Goal: Navigation & Orientation: Understand site structure

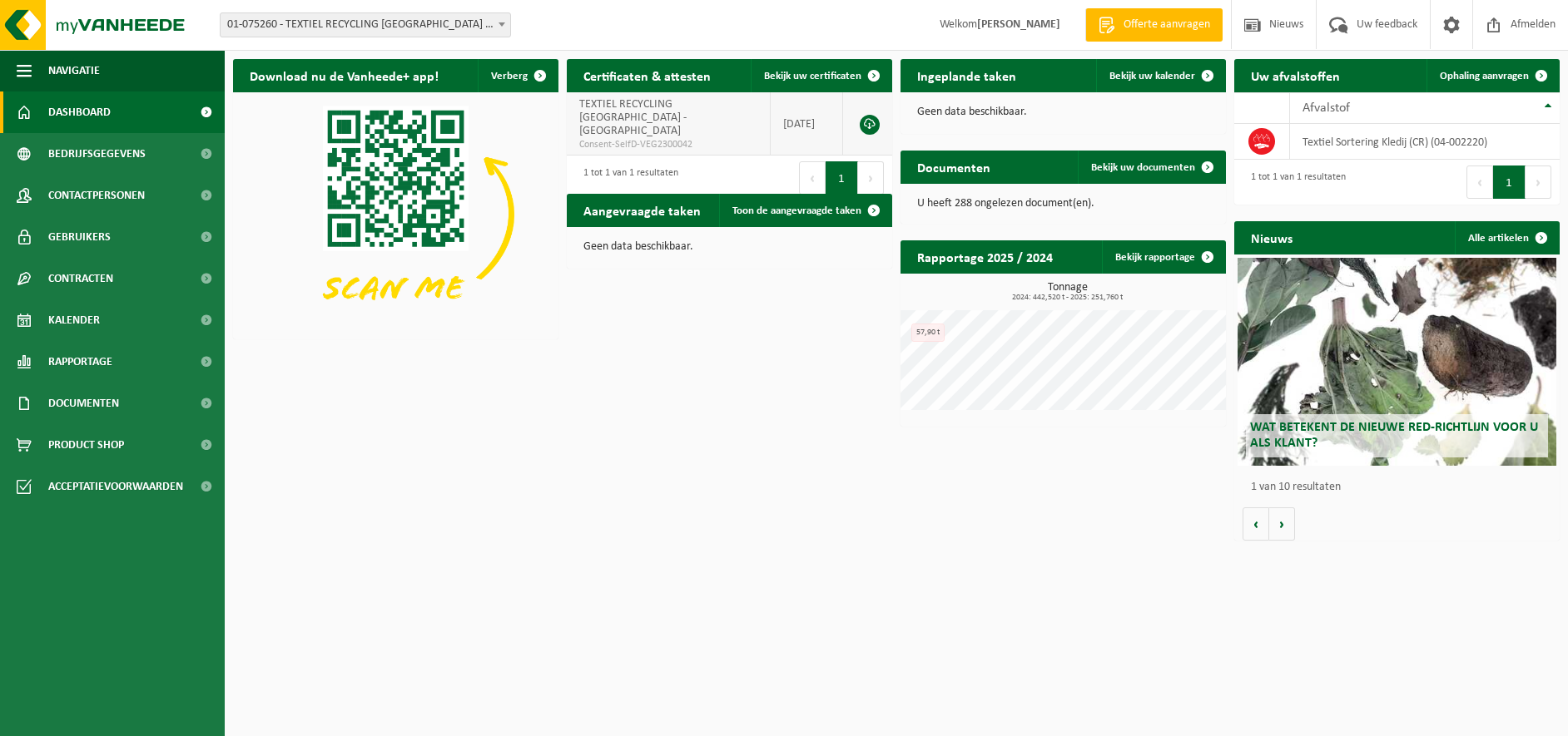
click at [868, 117] on link at bounding box center [870, 124] width 20 height 20
click at [1314, 431] on span "Wat betekent de nieuwe RED-richtlijn voor u als klant?" at bounding box center [1393, 435] width 288 height 29
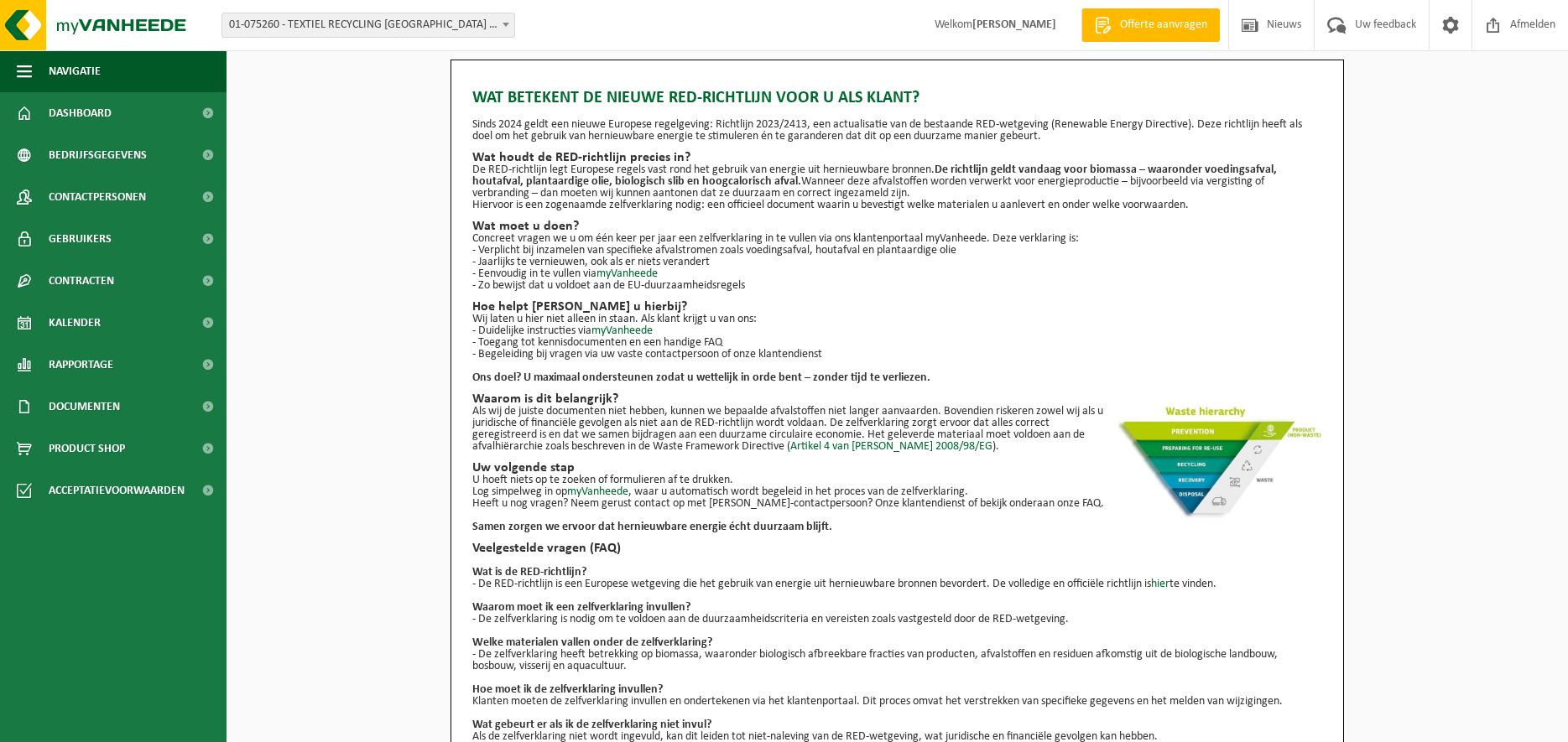
scroll to position [52, 0]
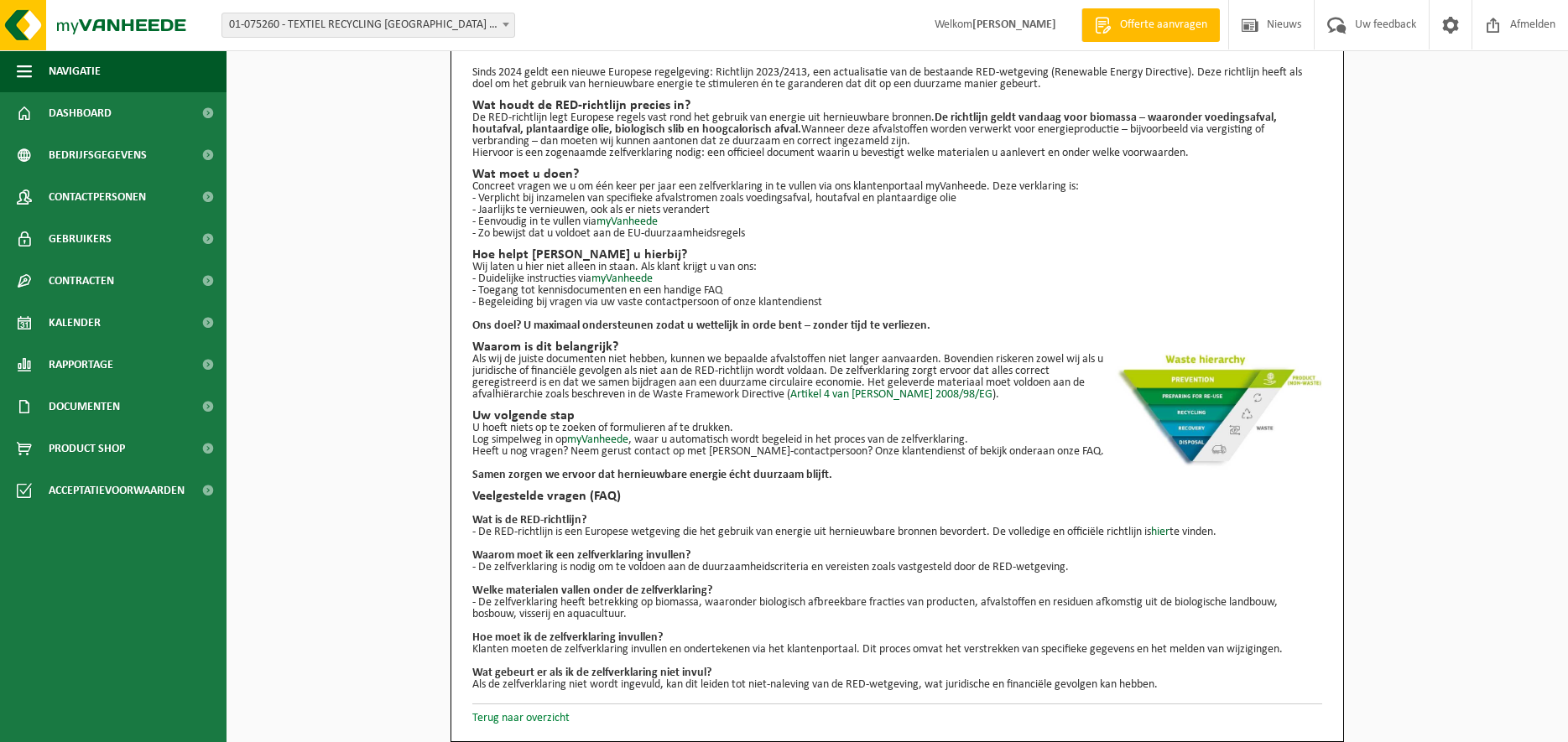
click at [549, 718] on link "Terug naar overzicht" at bounding box center [521, 717] width 98 height 12
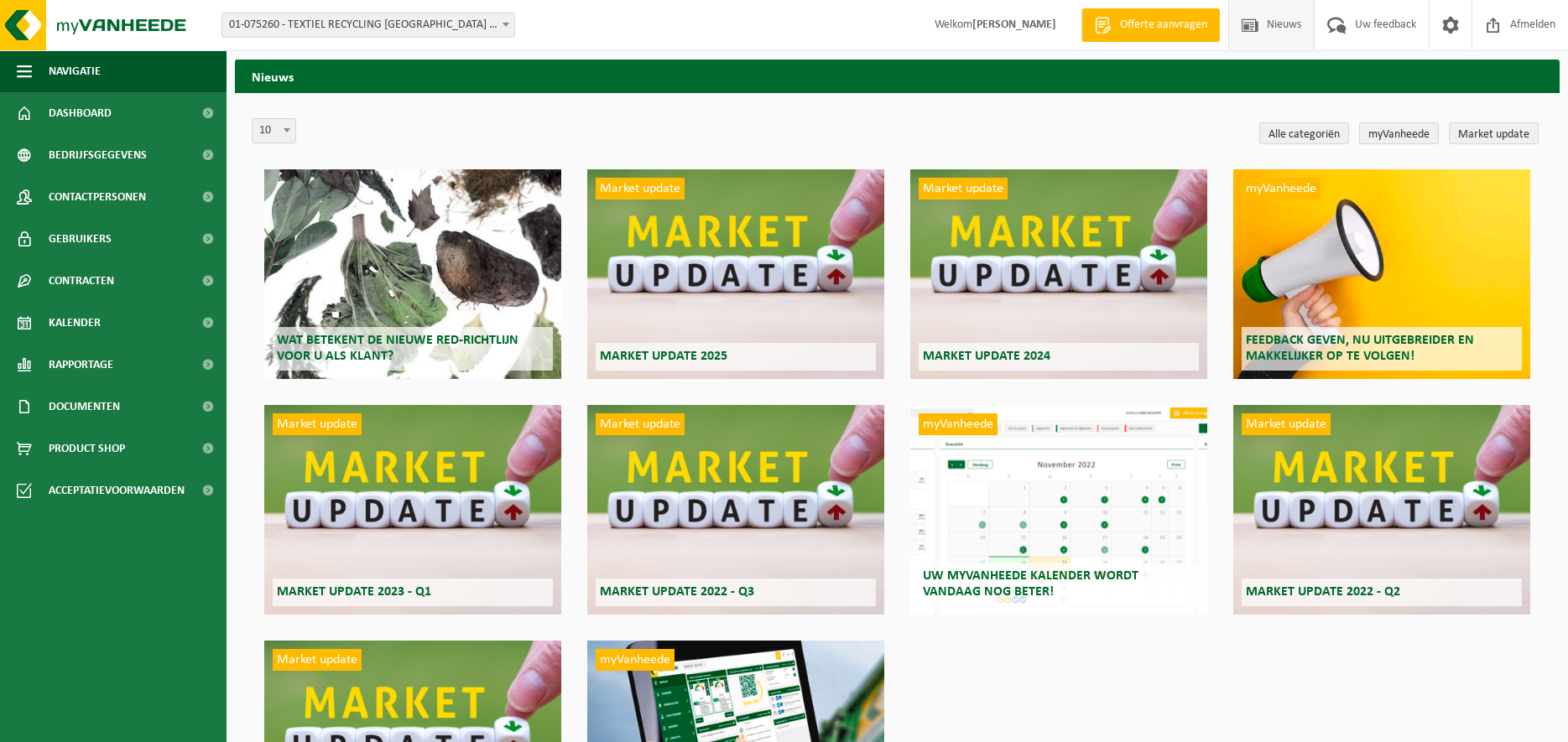
scroll to position [84, 0]
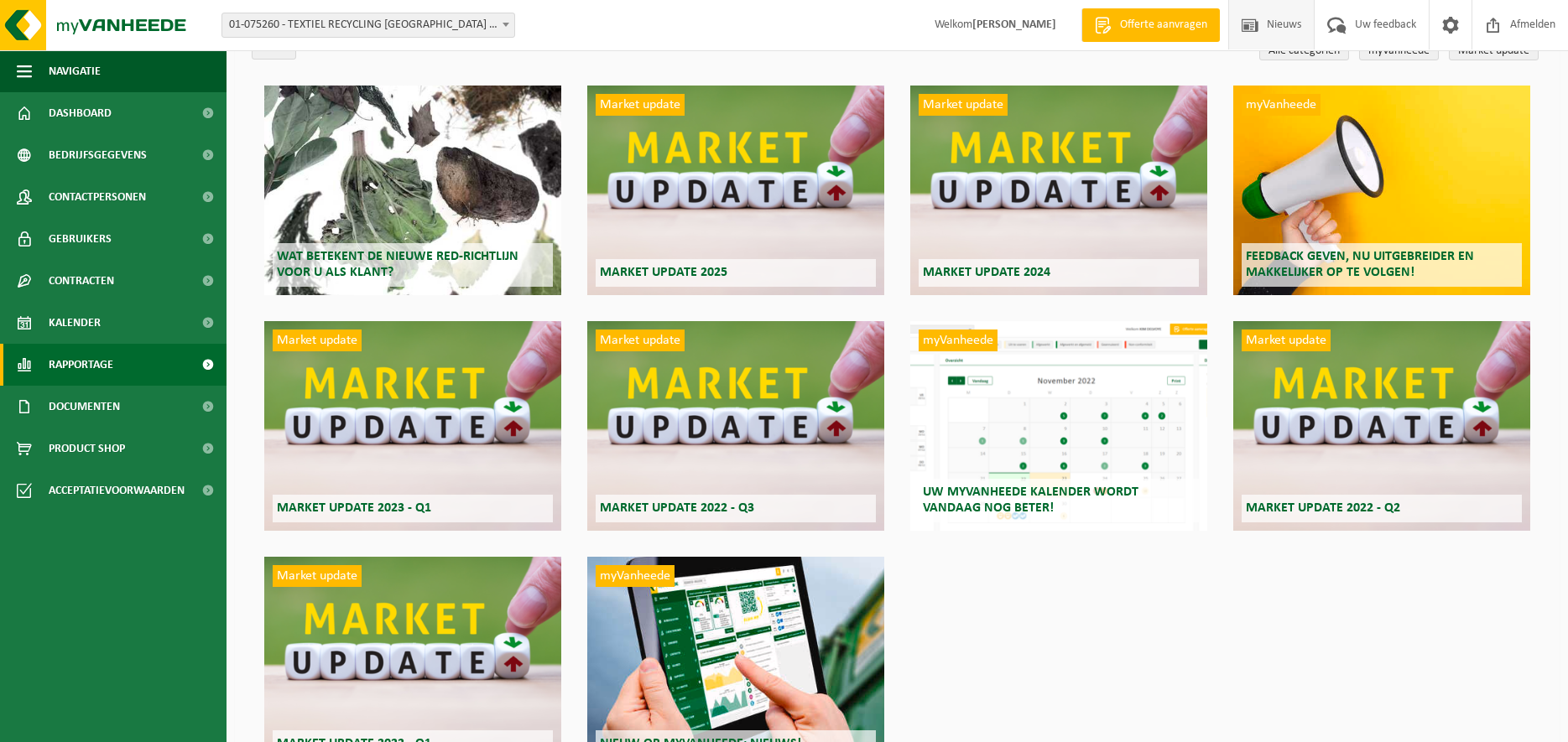
click at [163, 376] on link "Rapportage" at bounding box center [113, 365] width 226 height 42
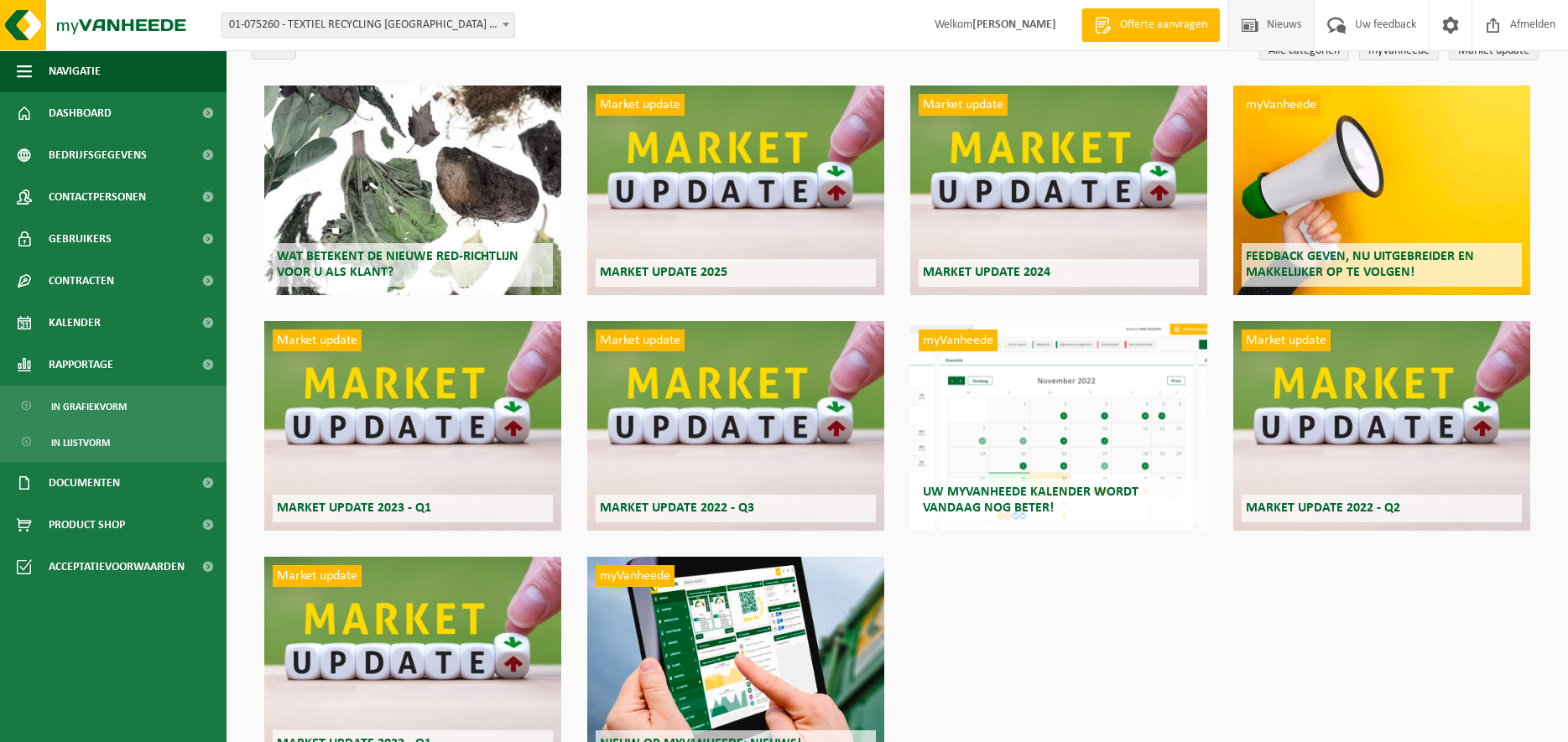
click at [1283, 29] on span "Nieuws" at bounding box center [1284, 25] width 43 height 50
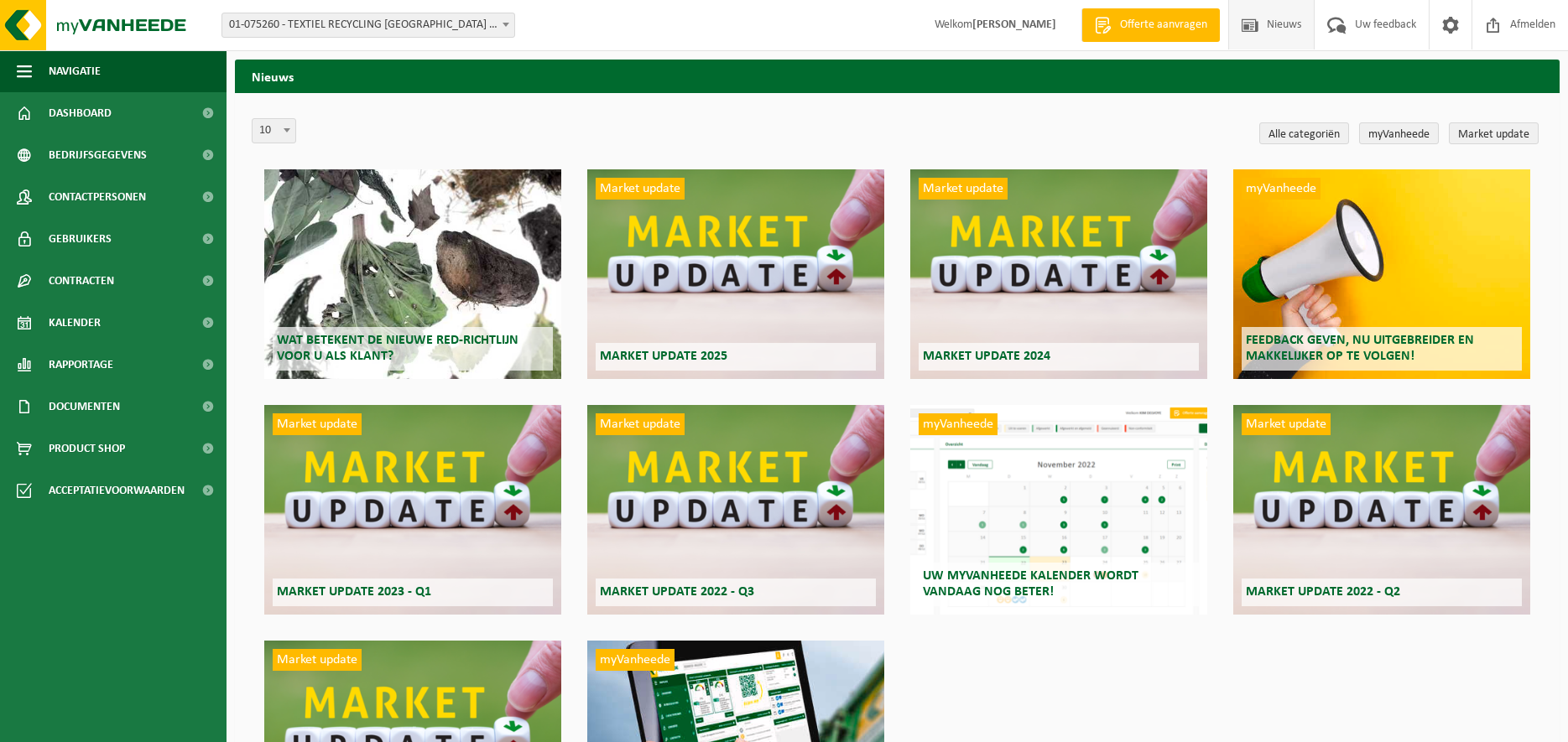
click at [510, 26] on span at bounding box center [506, 24] width 17 height 22
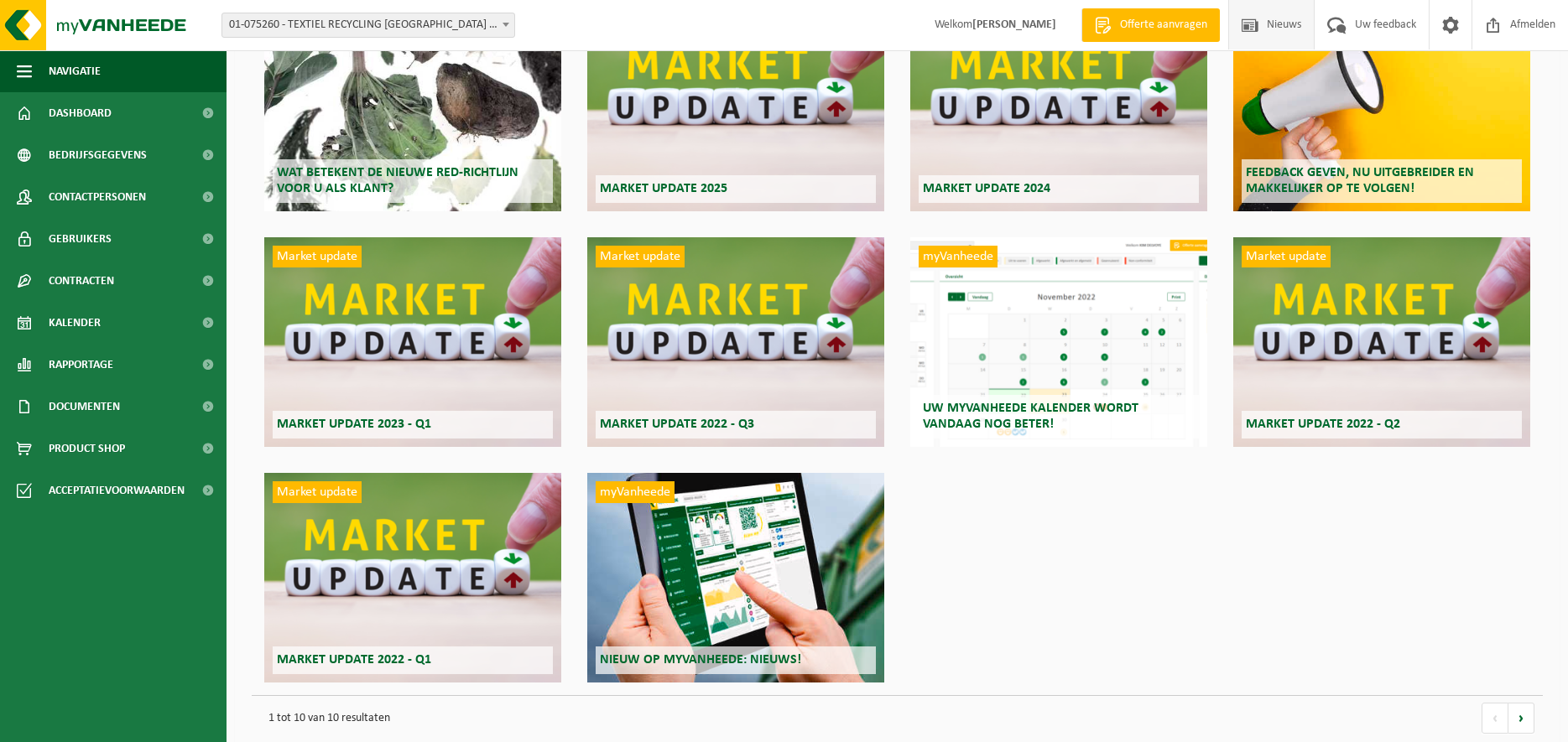
click at [1027, 353] on div "myVanheede Uw myVanheede kalender wordt vandaag nog beter!" at bounding box center [1058, 342] width 297 height 210
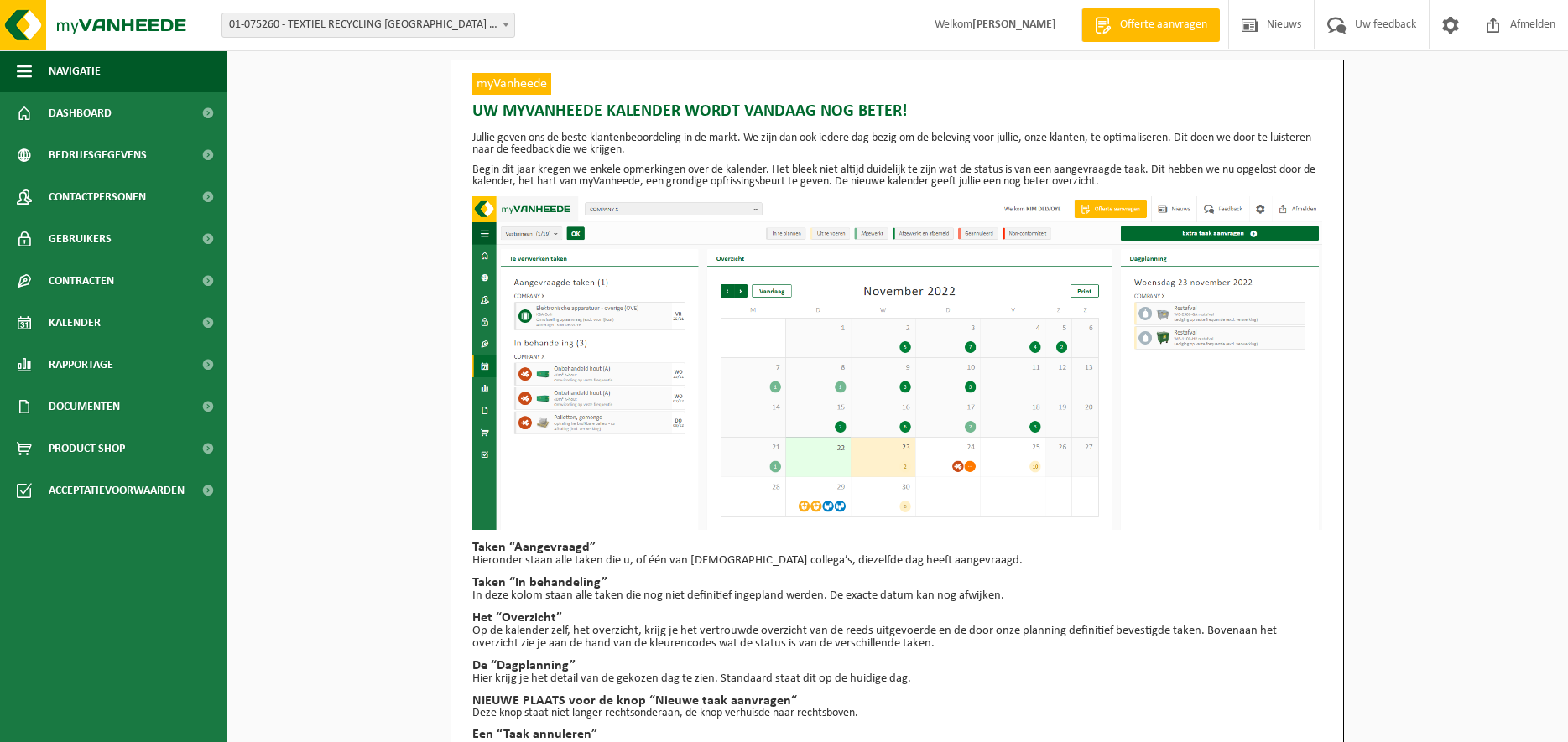
scroll to position [63, 0]
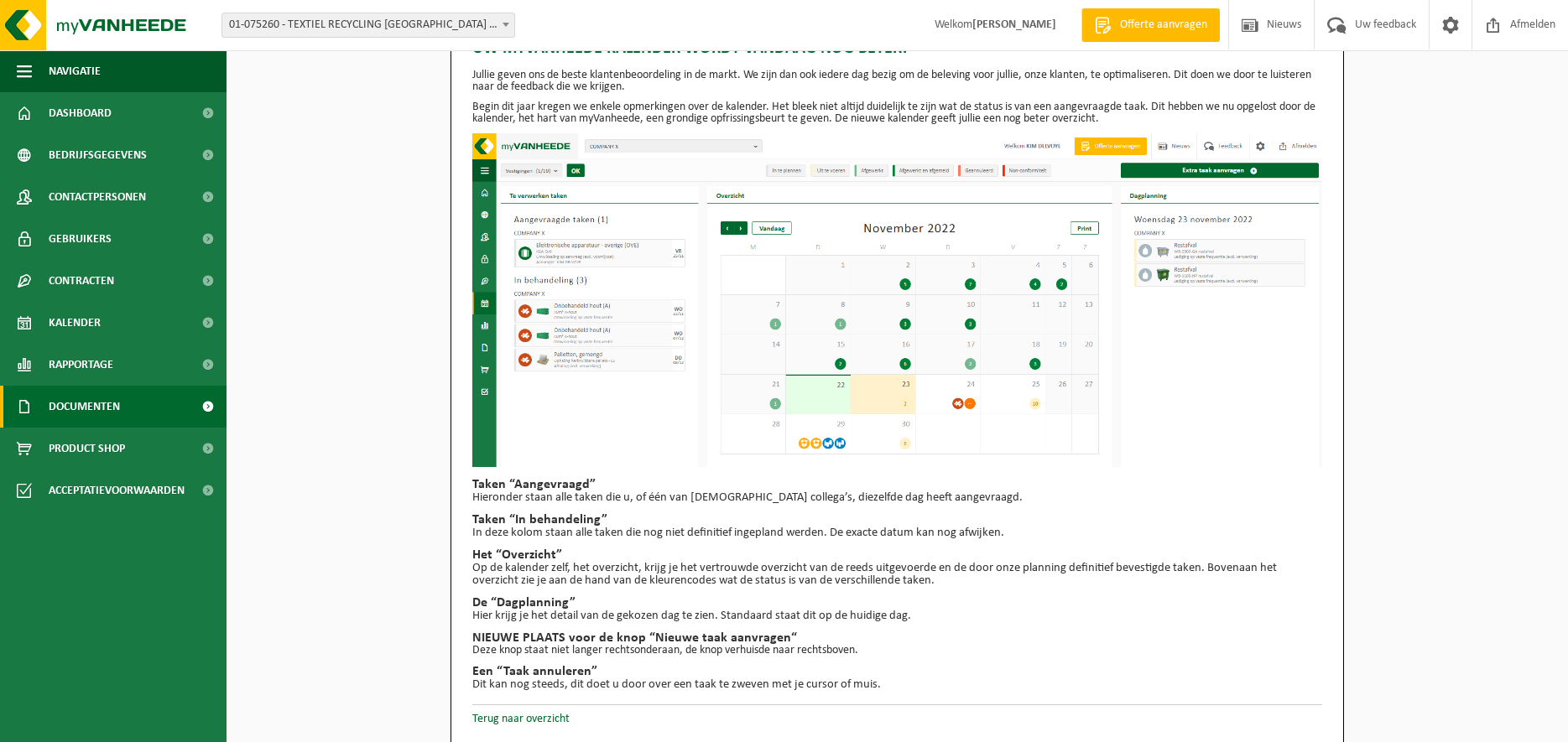
click at [131, 408] on link "Documenten" at bounding box center [113, 407] width 226 height 42
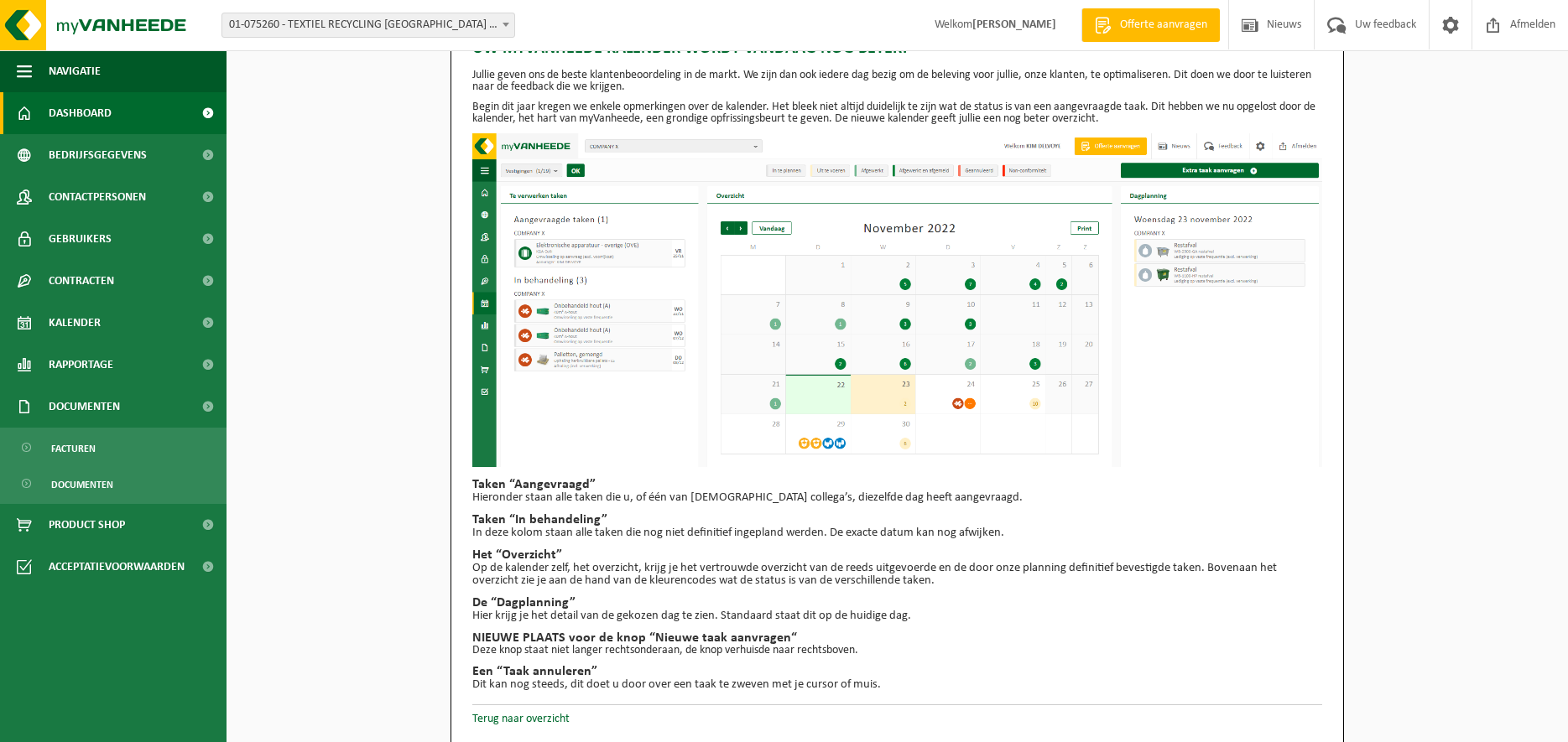
click at [142, 124] on link "Dashboard" at bounding box center [113, 113] width 226 height 42
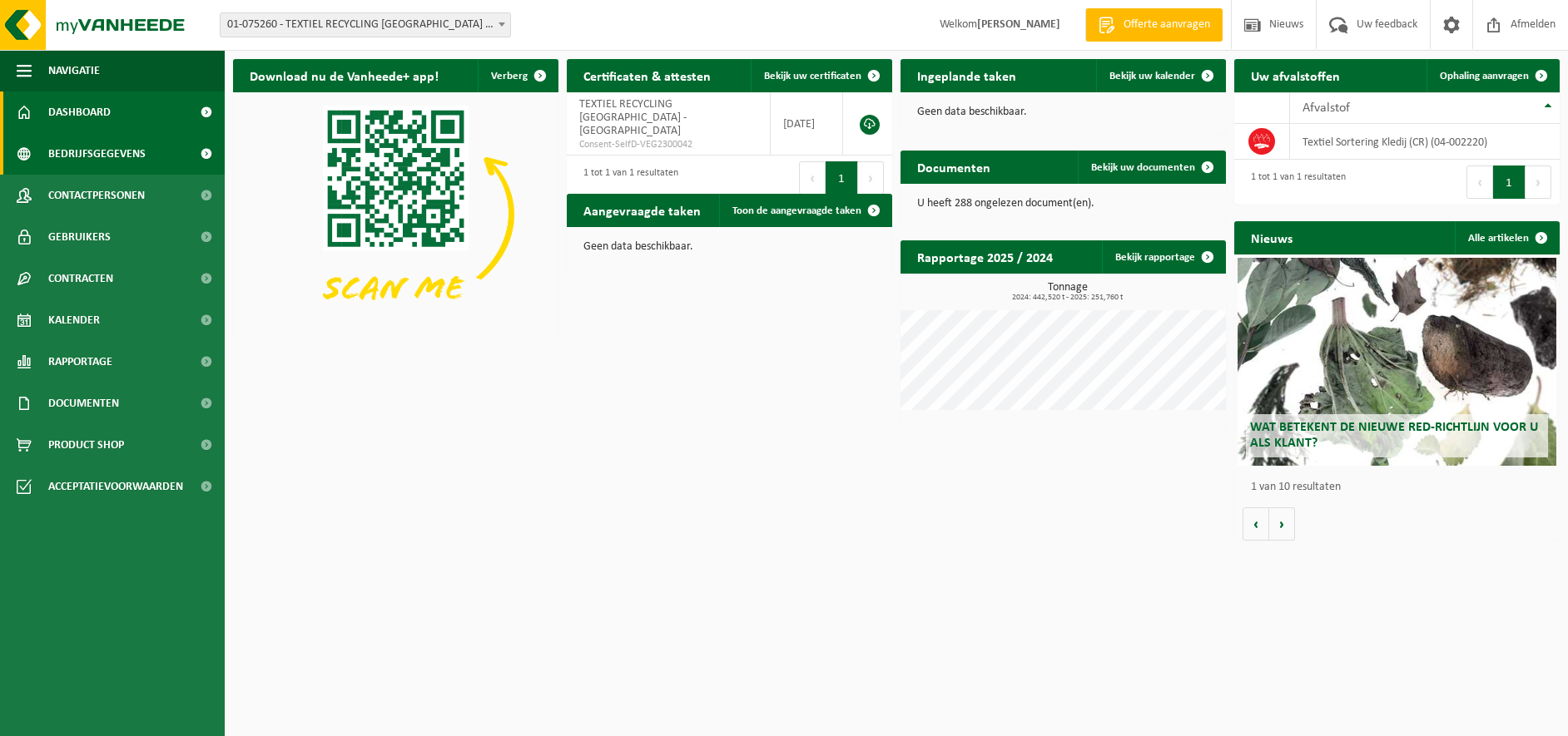
click at [131, 158] on span "Bedrijfsgegevens" at bounding box center [97, 154] width 97 height 42
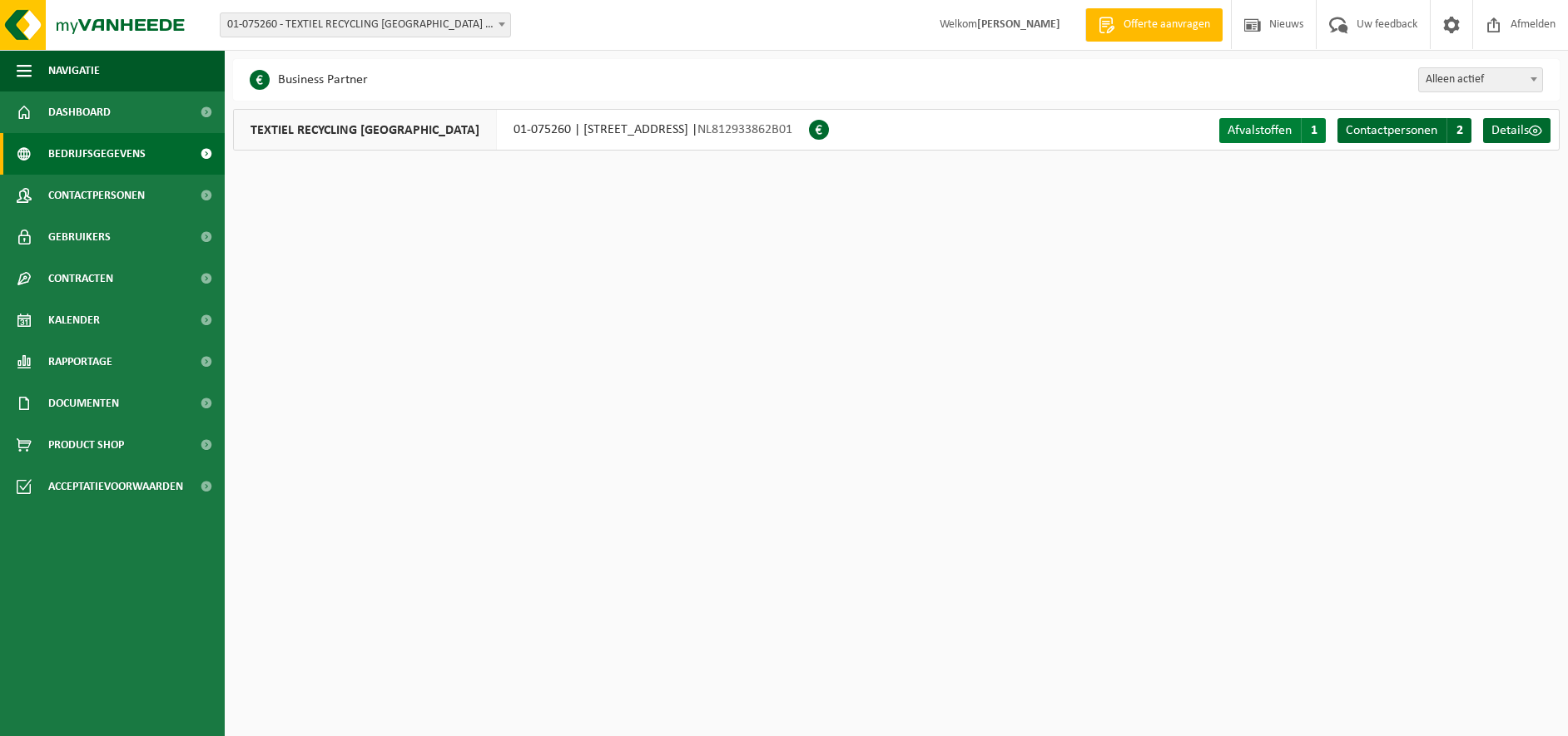
click at [1261, 133] on span "Afvalstoffen" at bounding box center [1259, 130] width 64 height 13
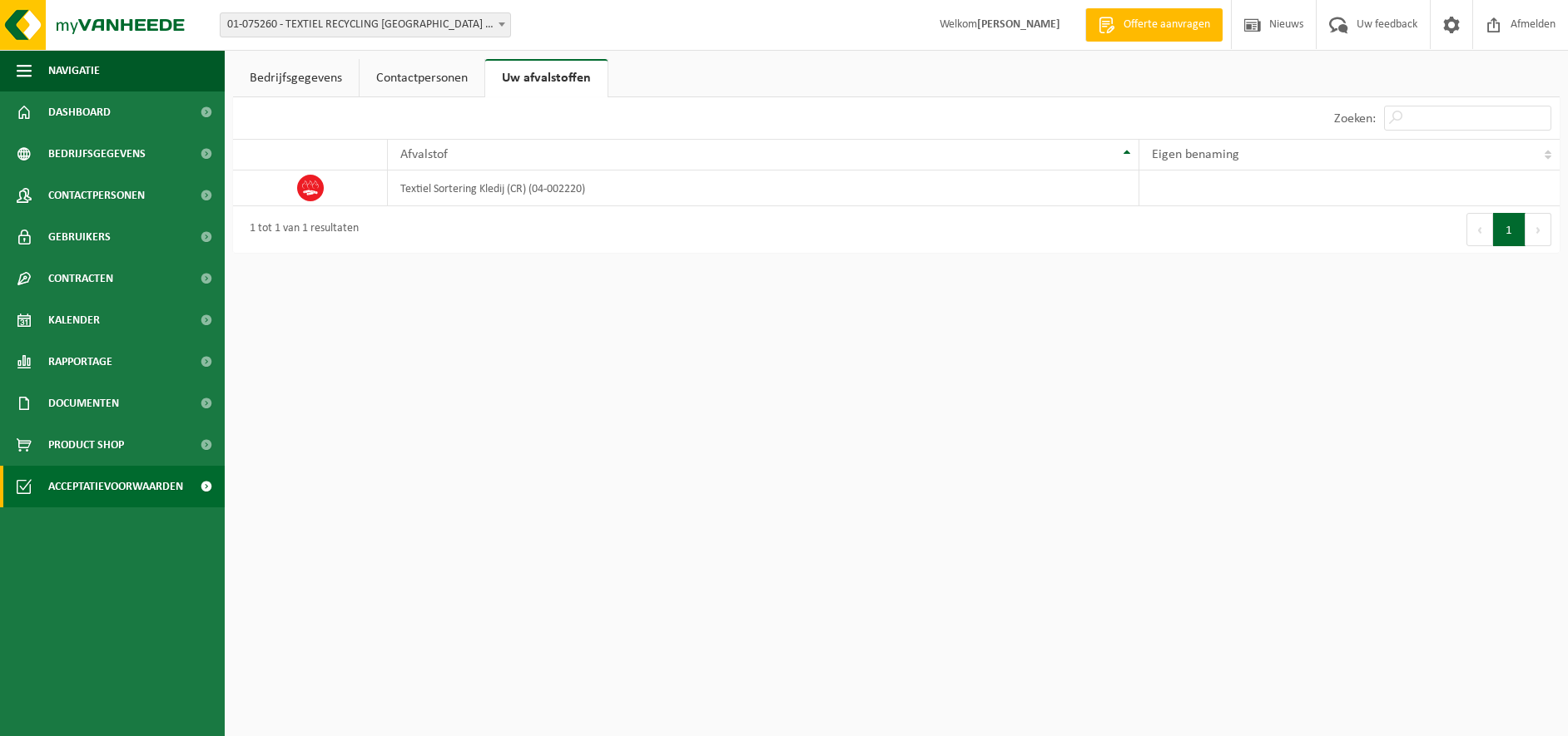
click at [90, 485] on span "Acceptatievoorwaarden" at bounding box center [116, 486] width 135 height 42
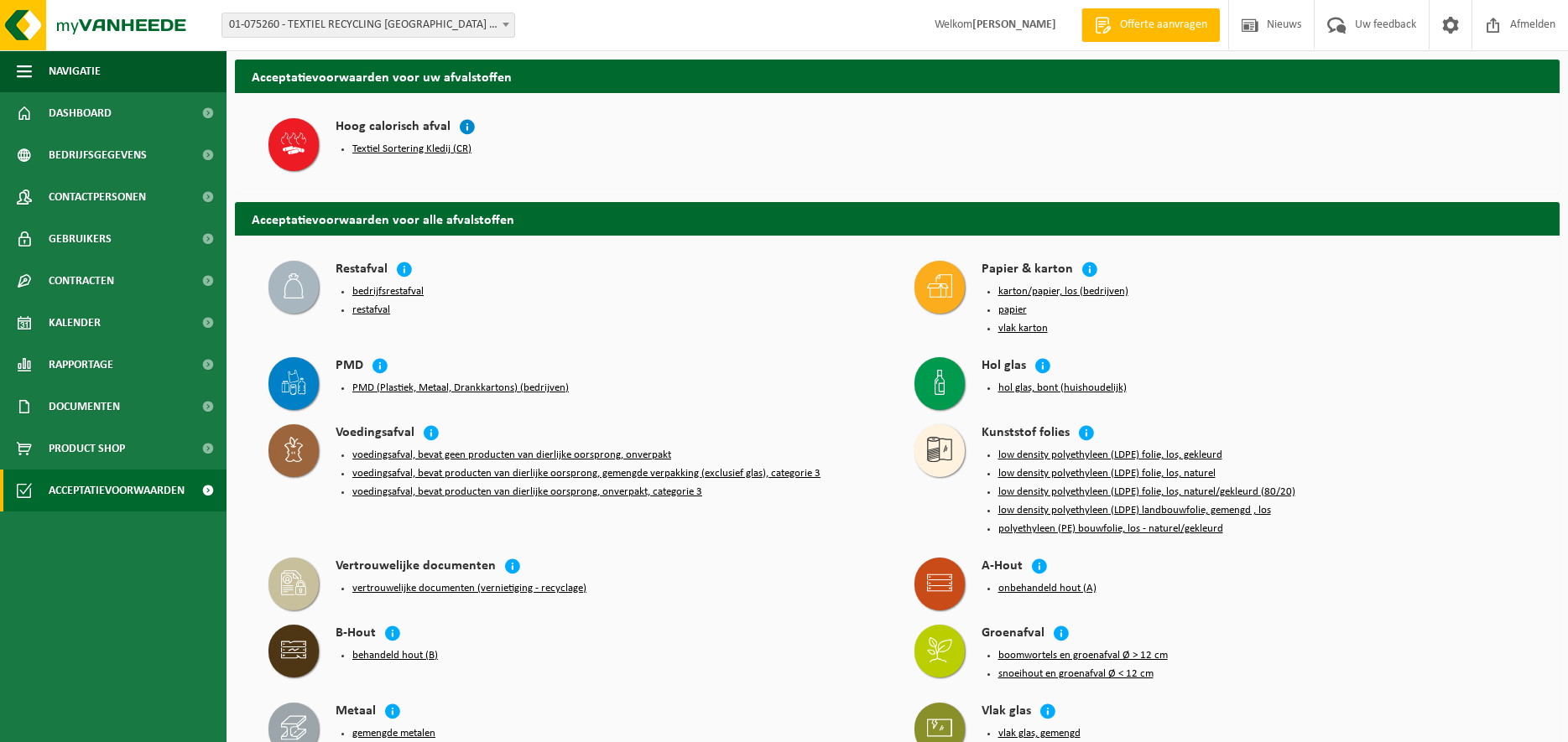
click at [459, 123] on icon at bounding box center [467, 126] width 17 height 17
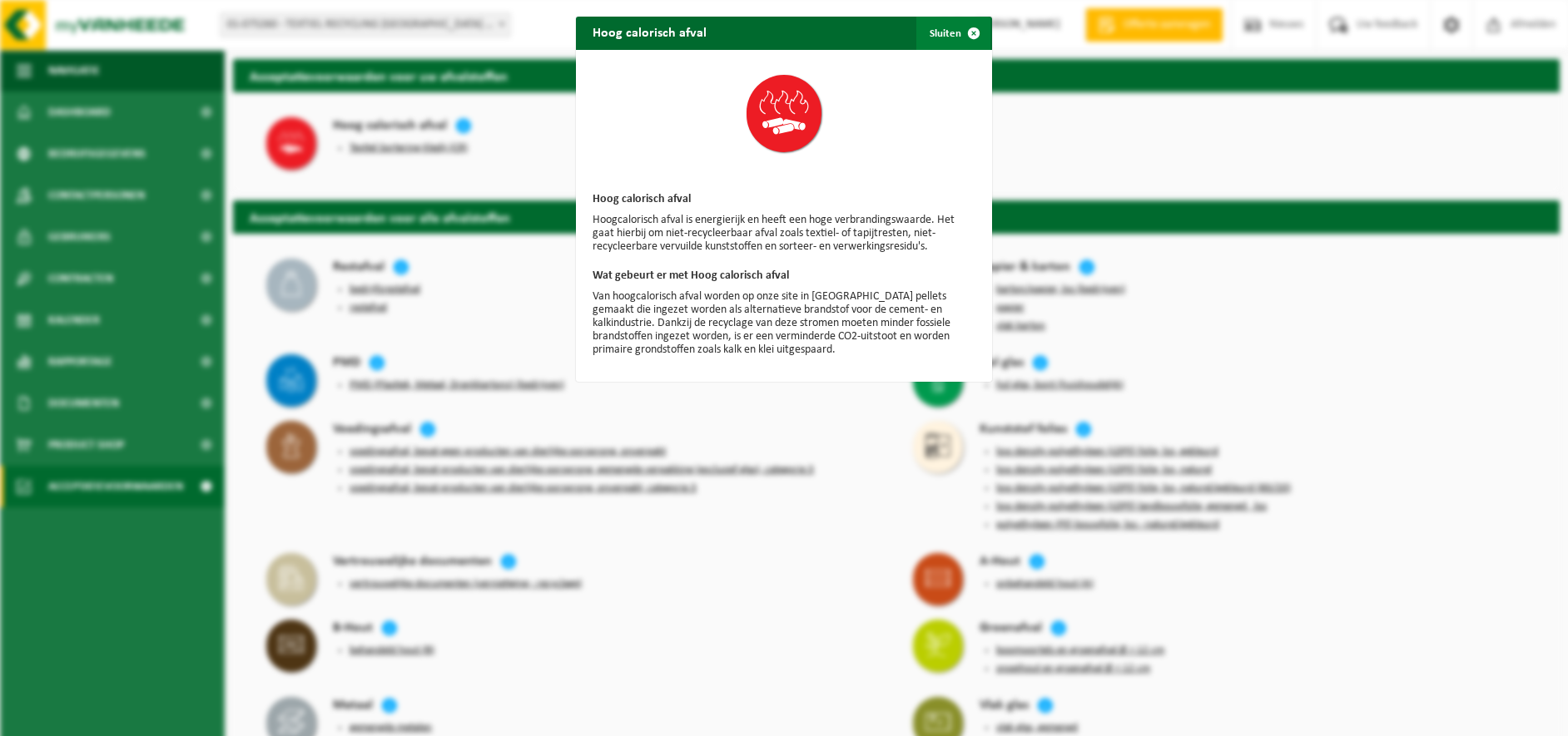
click at [969, 34] on span "button" at bounding box center [973, 33] width 33 height 33
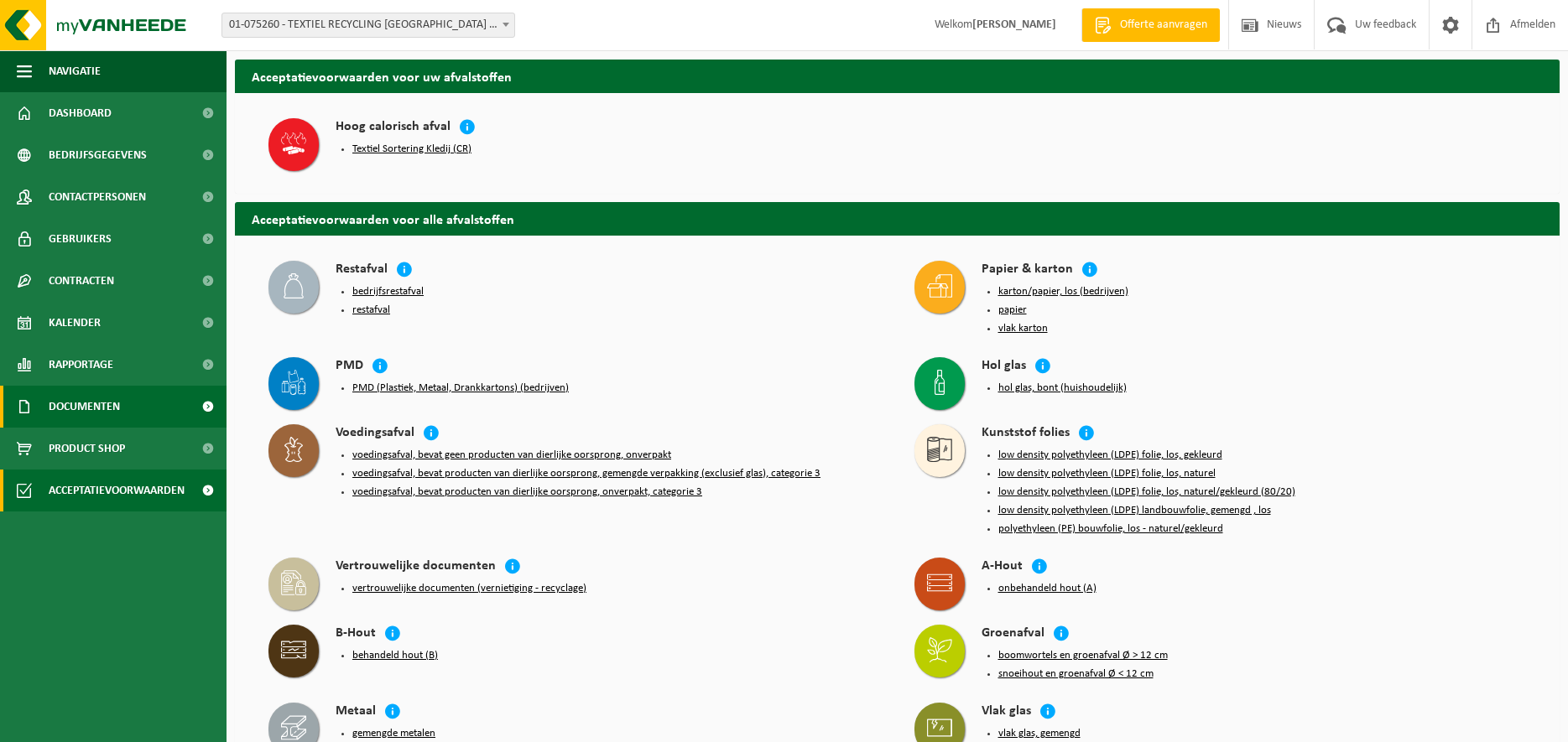
click at [104, 416] on span "Documenten" at bounding box center [84, 407] width 71 height 42
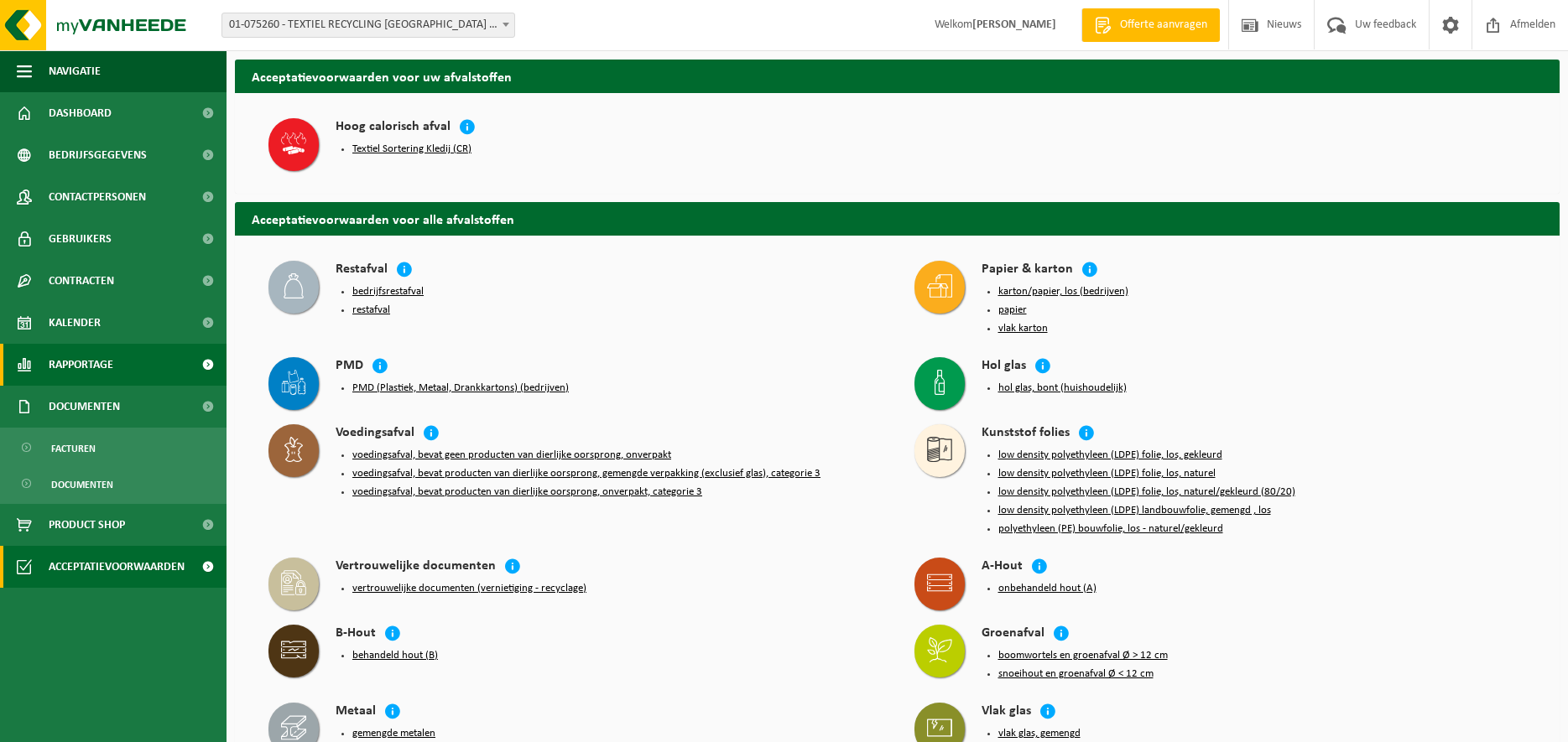
click at [97, 369] on span "Rapportage" at bounding box center [80, 365] width 64 height 42
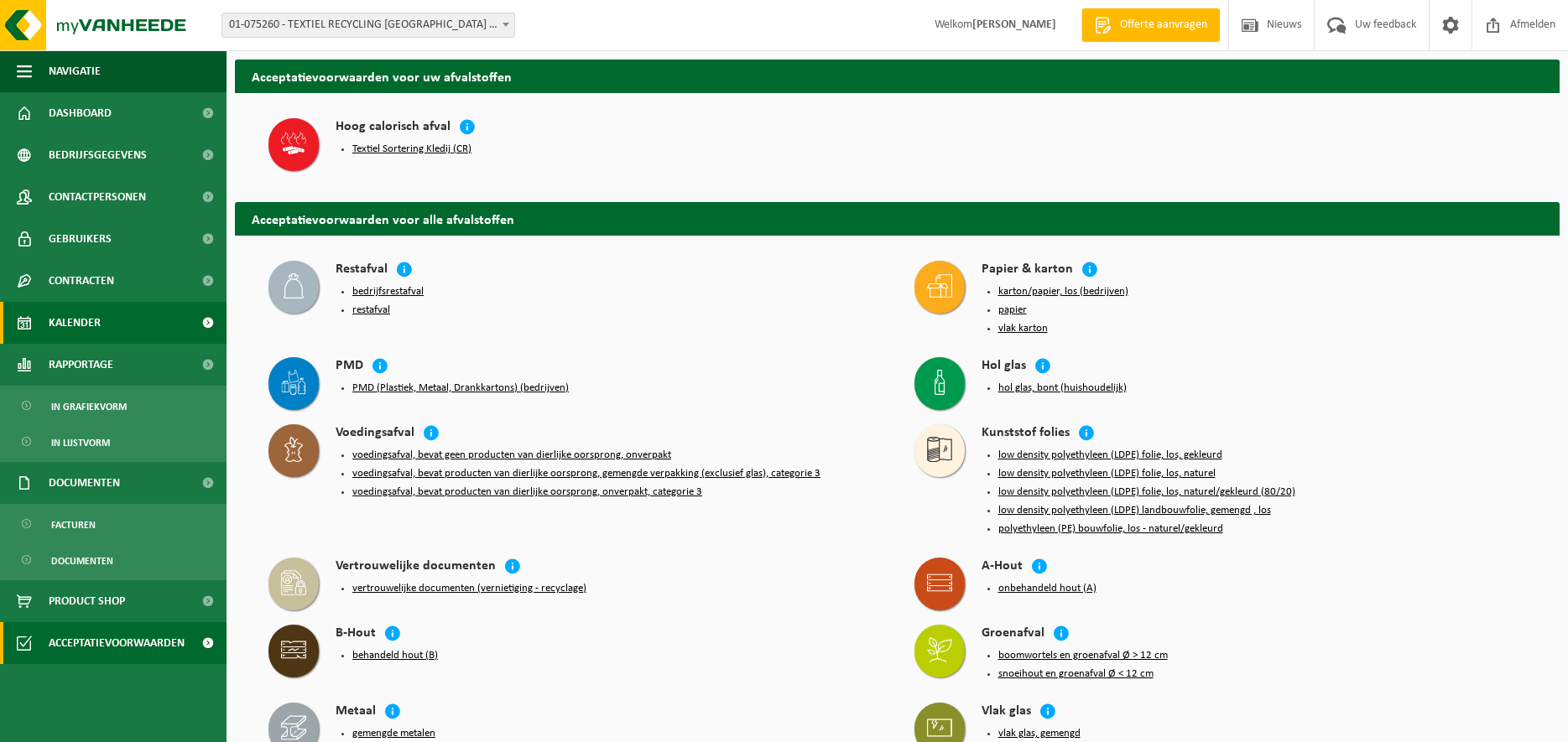
click at [91, 329] on span "Kalender" at bounding box center [75, 323] width 52 height 42
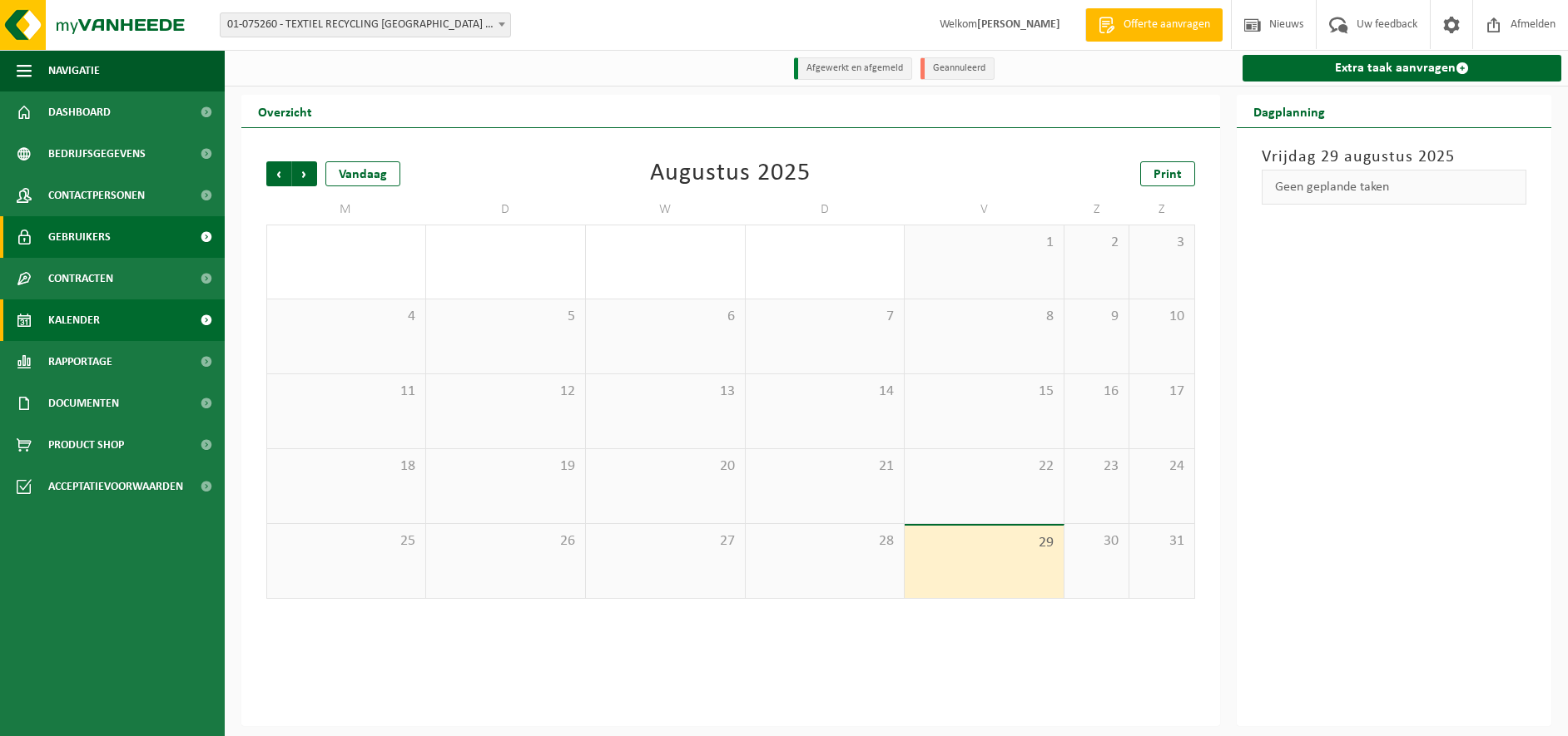
click at [95, 237] on span "Gebruikers" at bounding box center [80, 237] width 63 height 42
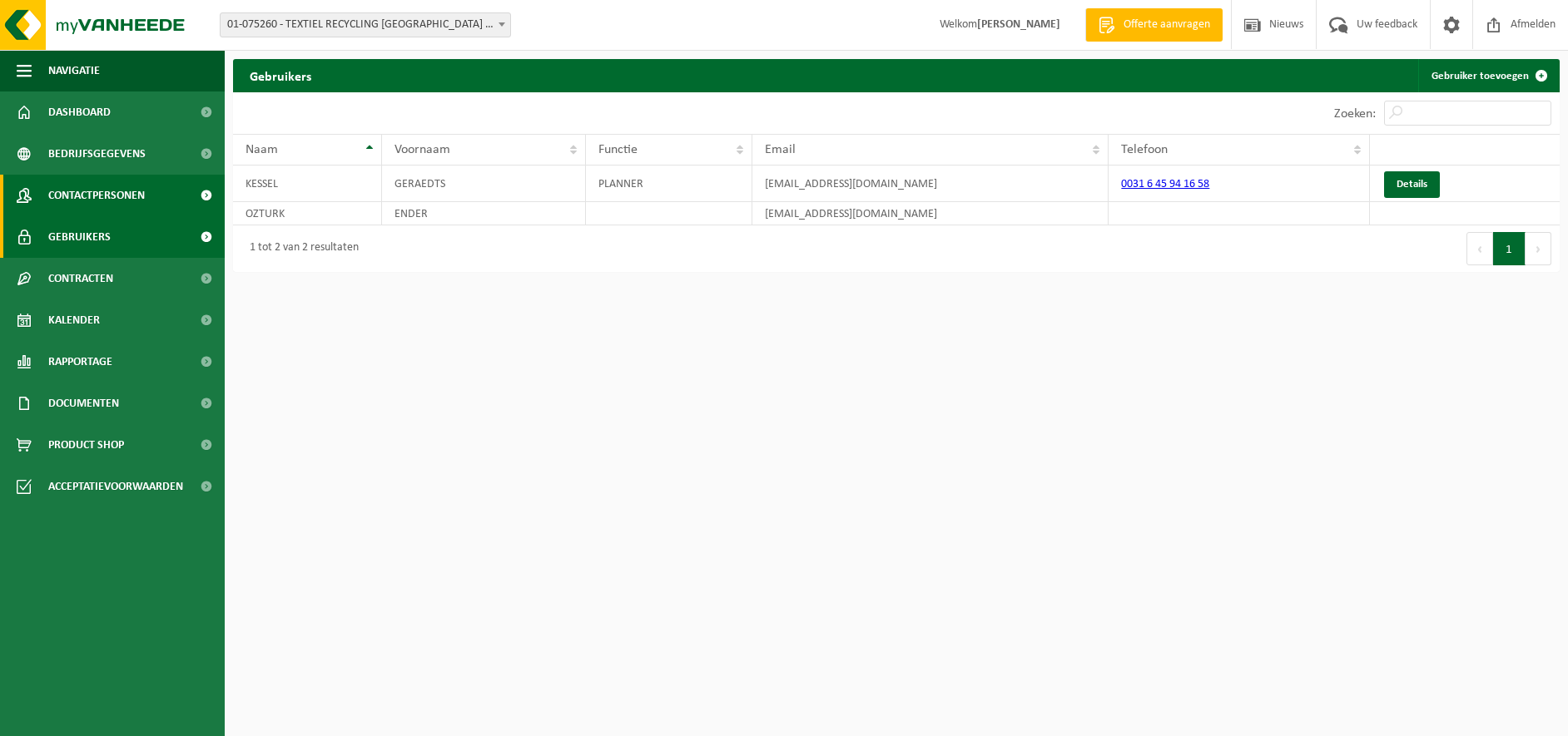
click at [91, 198] on span "Contactpersonen" at bounding box center [97, 196] width 97 height 42
